Goal: Task Accomplishment & Management: Use online tool/utility

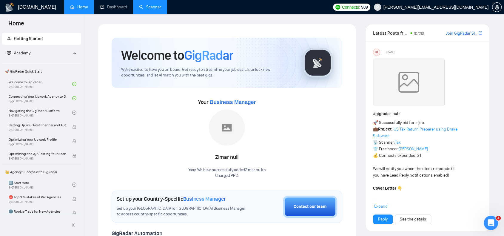
click at [159, 9] on link "Scanner" at bounding box center [150, 6] width 22 height 5
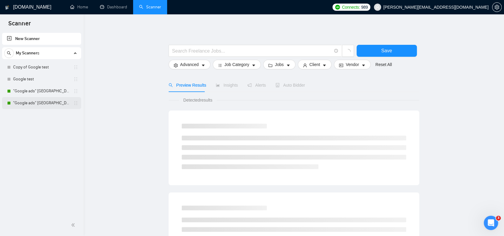
click at [39, 104] on link ""Google ads" [GEOGRAPHIC_DATA]" at bounding box center [41, 103] width 57 height 12
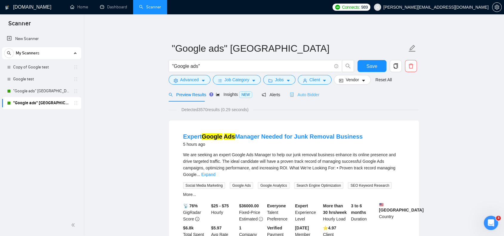
click at [297, 98] on div "Auto Bidder" at bounding box center [305, 94] width 30 height 14
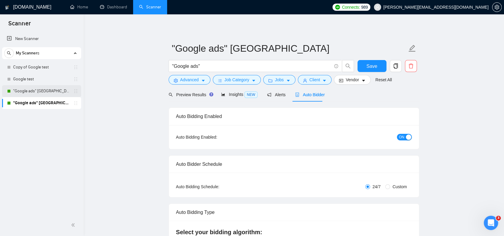
click at [37, 95] on link ""Google ads" [GEOGRAPHIC_DATA]" at bounding box center [41, 91] width 57 height 12
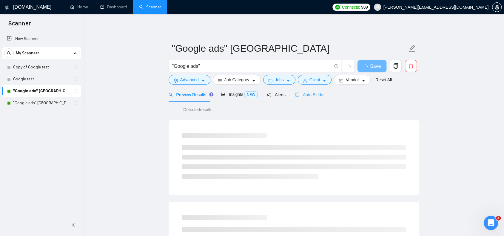
click at [313, 90] on div "Auto Bidder" at bounding box center [310, 94] width 30 height 14
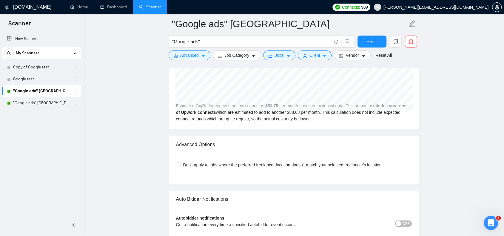
scroll to position [1431, 0]
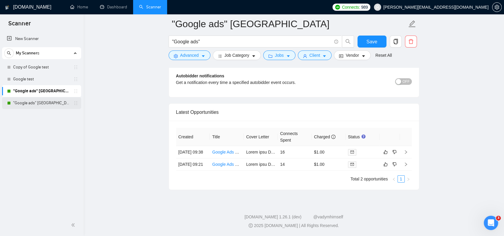
click at [55, 108] on link ""Google ads" [GEOGRAPHIC_DATA]" at bounding box center [41, 103] width 57 height 12
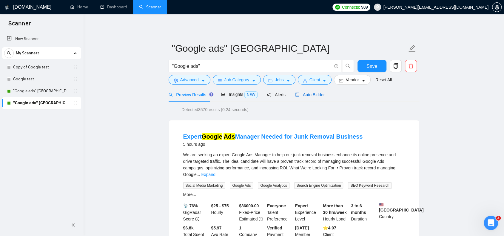
click at [315, 95] on span "Auto Bidder" at bounding box center [310, 94] width 30 height 5
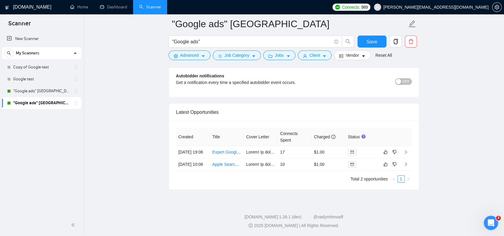
scroll to position [1431, 0]
click at [225, 149] on link "Expert Google Ads Manager Needed for Junk Removal Business" at bounding box center [272, 151] width 120 height 5
